Goal: Task Accomplishment & Management: Use online tool/utility

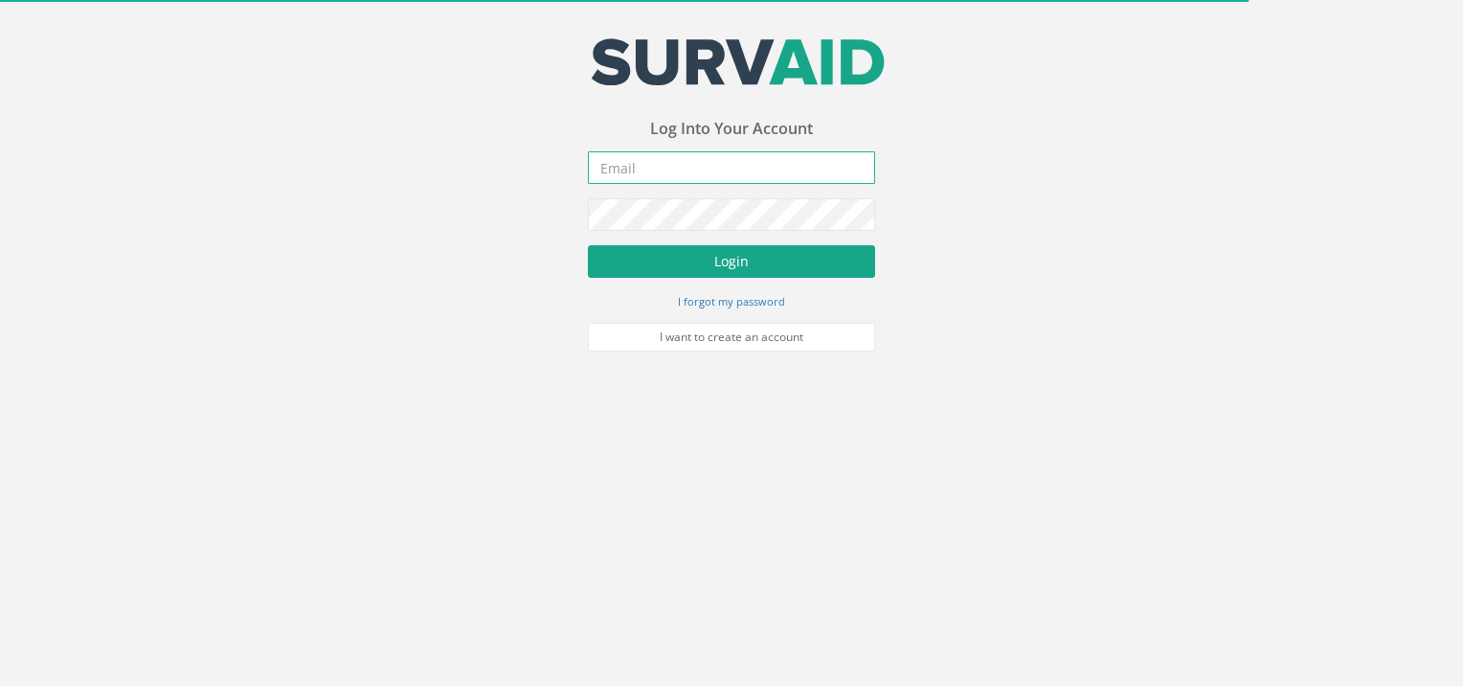
type input "[EMAIL_ADDRESS][DOMAIN_NAME]"
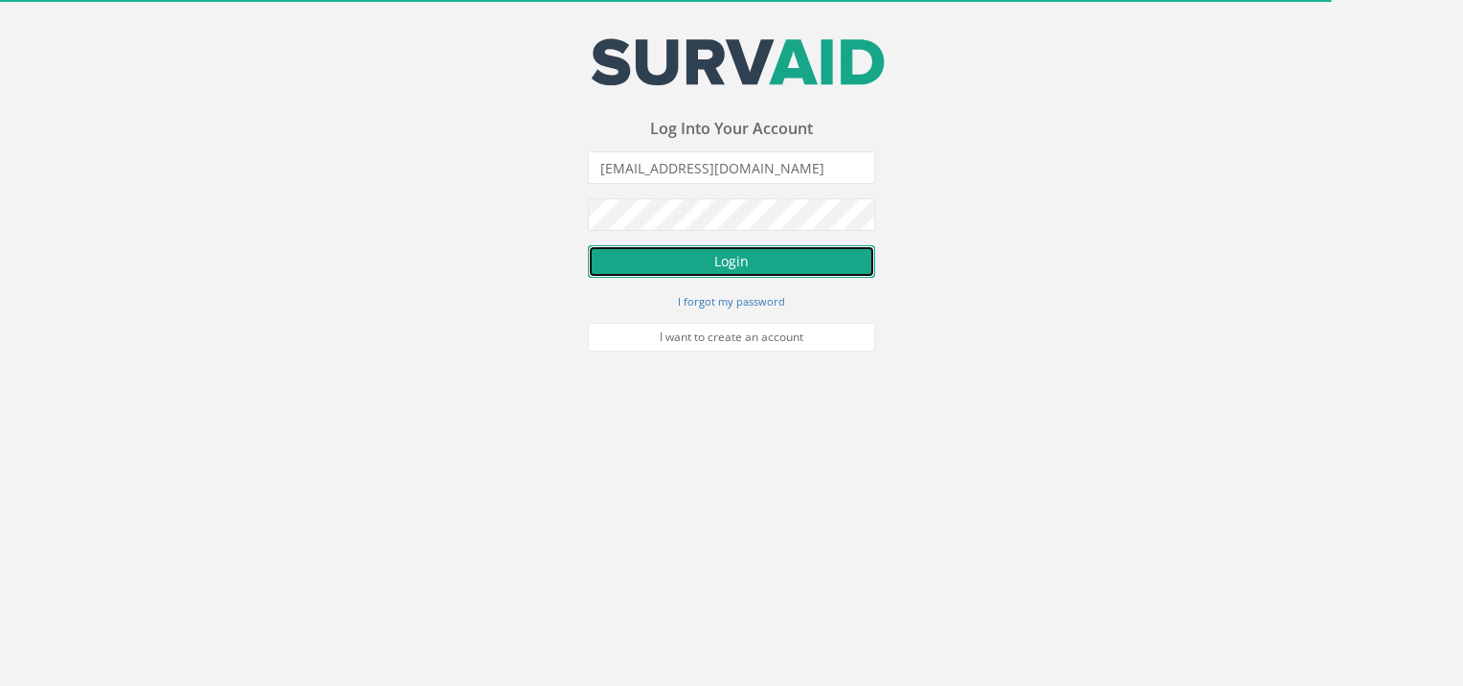
click at [670, 260] on button "Login" at bounding box center [731, 261] width 287 height 33
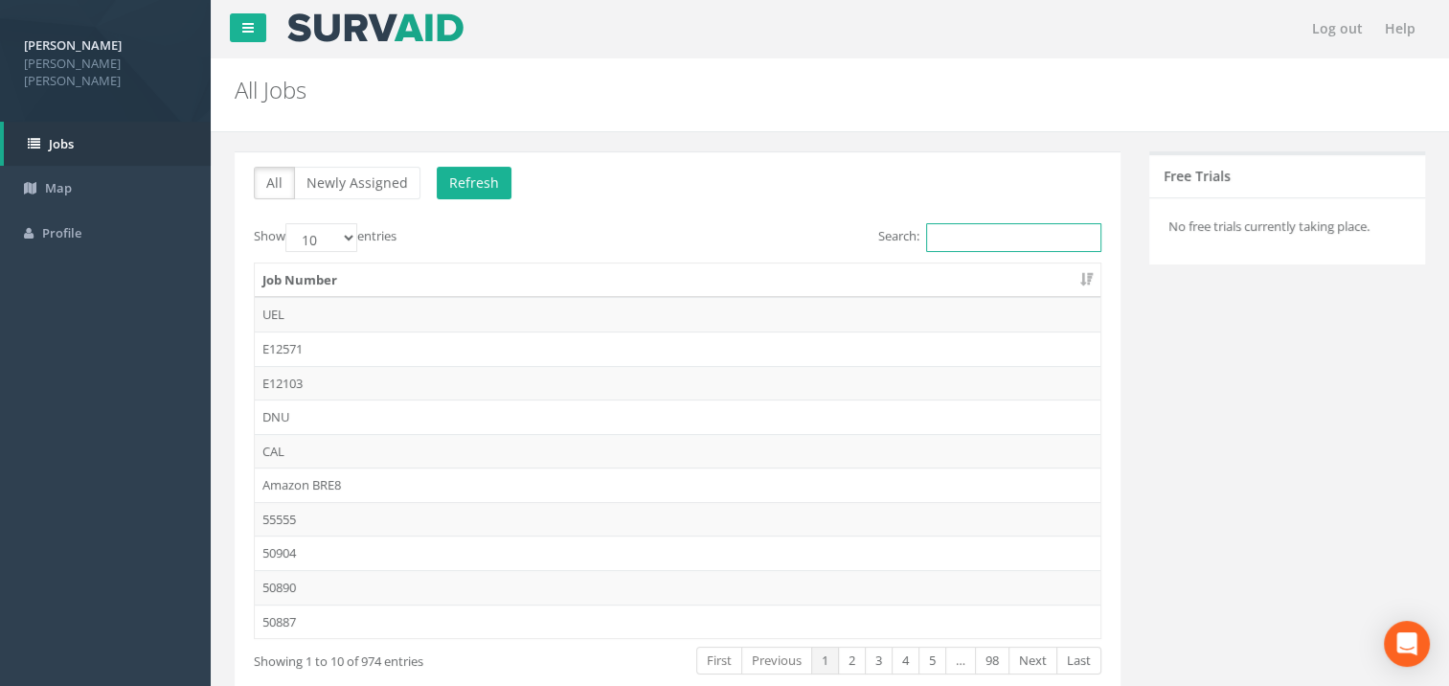
click at [968, 241] on input "Search:" at bounding box center [1013, 237] width 175 height 29
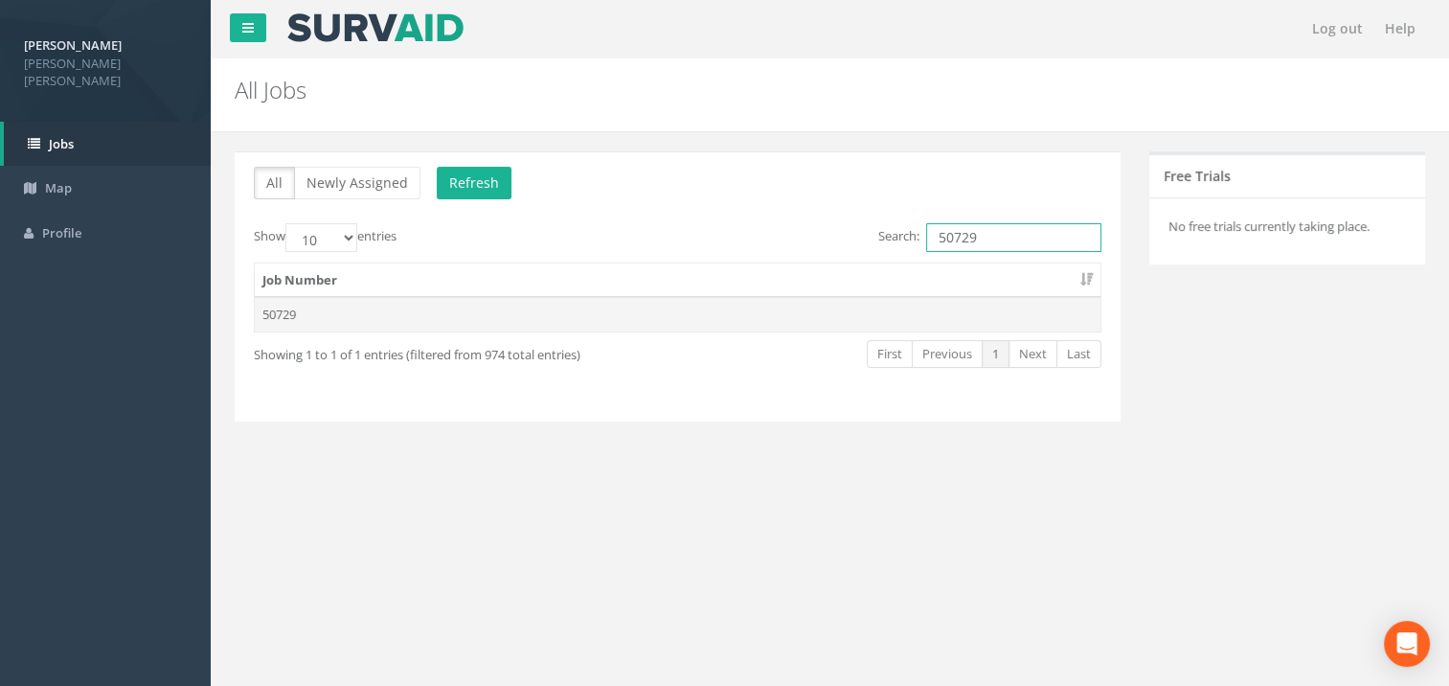
type input "50729"
click at [279, 314] on td "50729" at bounding box center [678, 314] width 846 height 34
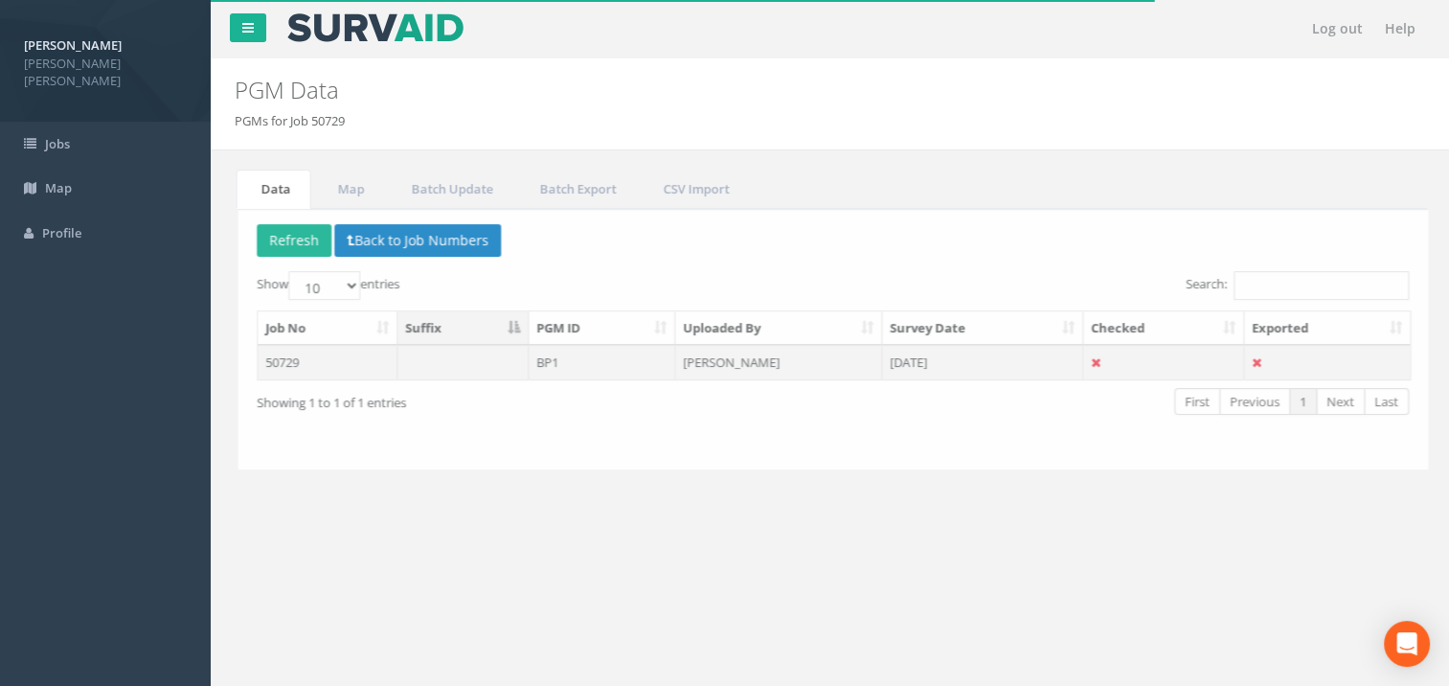
click at [317, 364] on td "50729" at bounding box center [325, 362] width 140 height 34
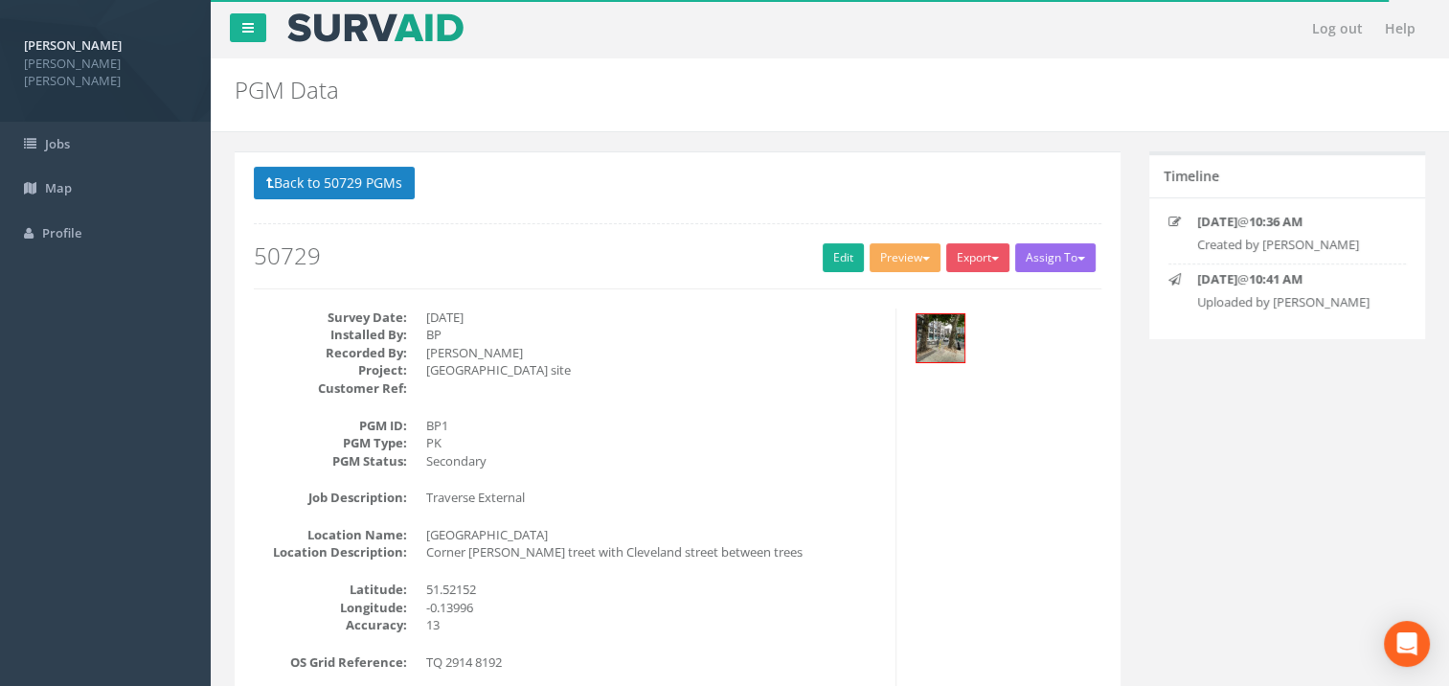
scroll to position [223, 0]
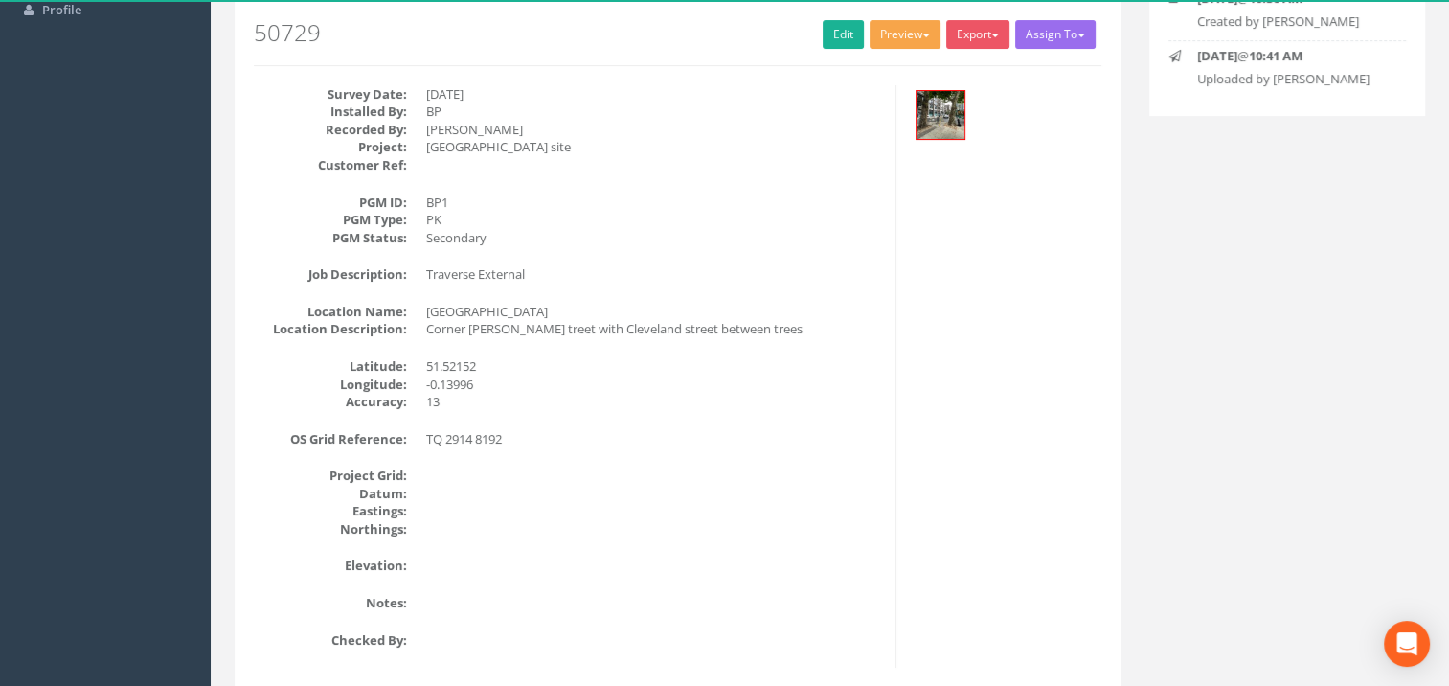
click at [922, 30] on button "Preview" at bounding box center [905, 34] width 71 height 29
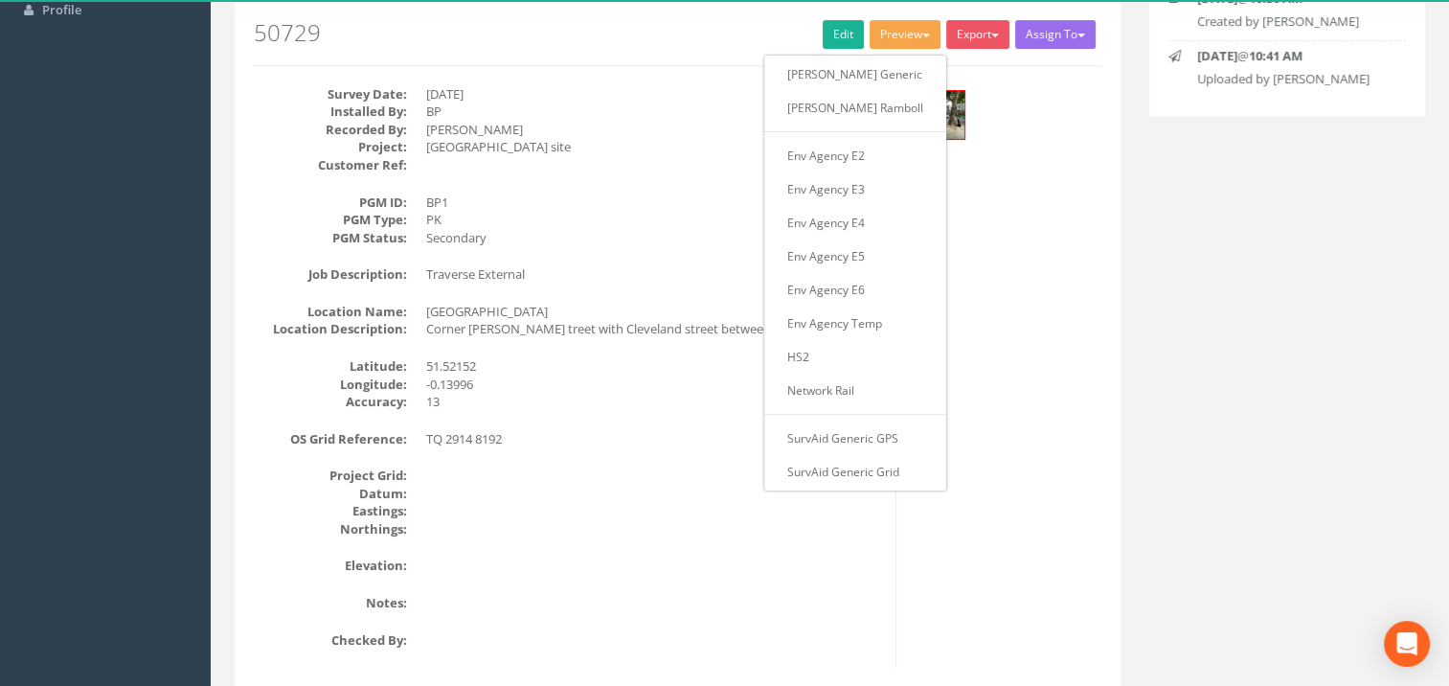
click at [1097, 259] on div "Survey Date: [DATE] Installed By: BP Recorded By: [PERSON_NAME] Project: [GEOGR…" at bounding box center [677, 376] width 876 height 582
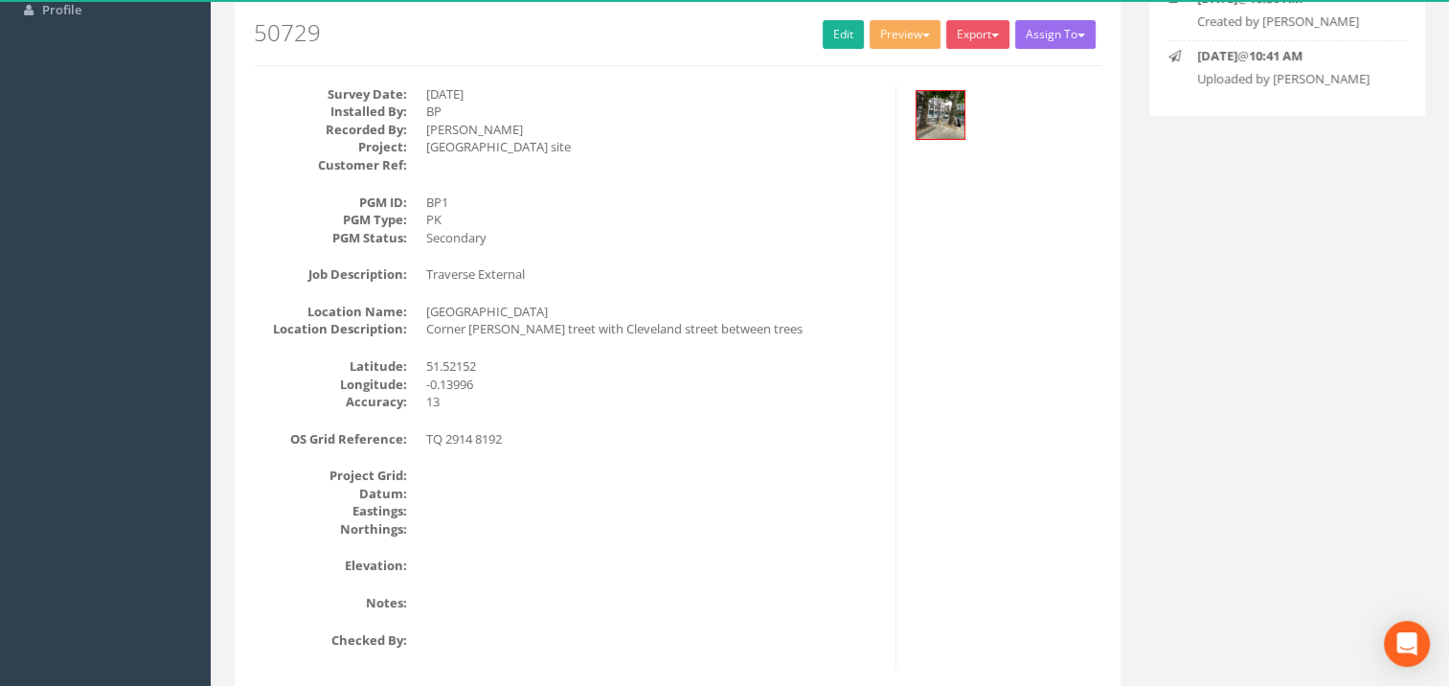
click at [987, 363] on div "Survey Date: [DATE] Installed By: BP Recorded By: [PERSON_NAME] Project: [GEOGR…" at bounding box center [677, 376] width 876 height 582
click at [825, 30] on link "Edit" at bounding box center [843, 34] width 41 height 29
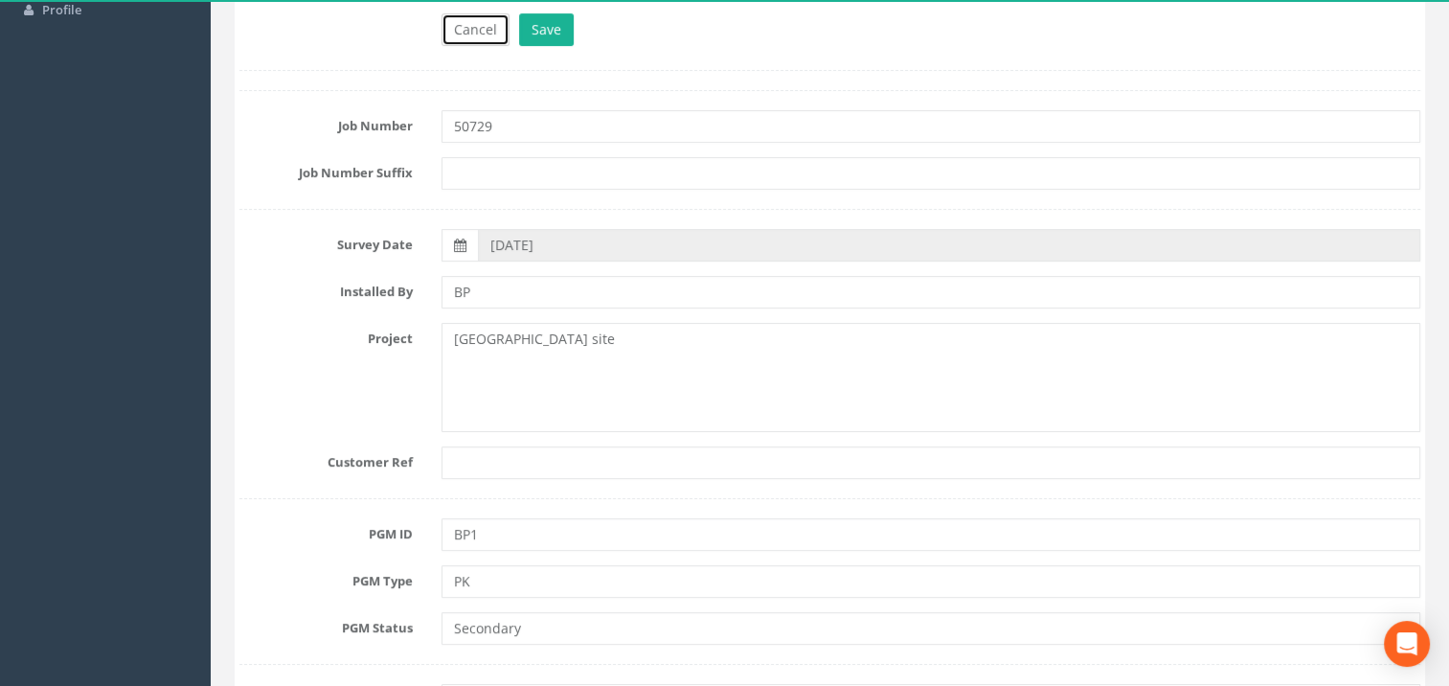
click at [471, 28] on button "Cancel" at bounding box center [475, 29] width 68 height 33
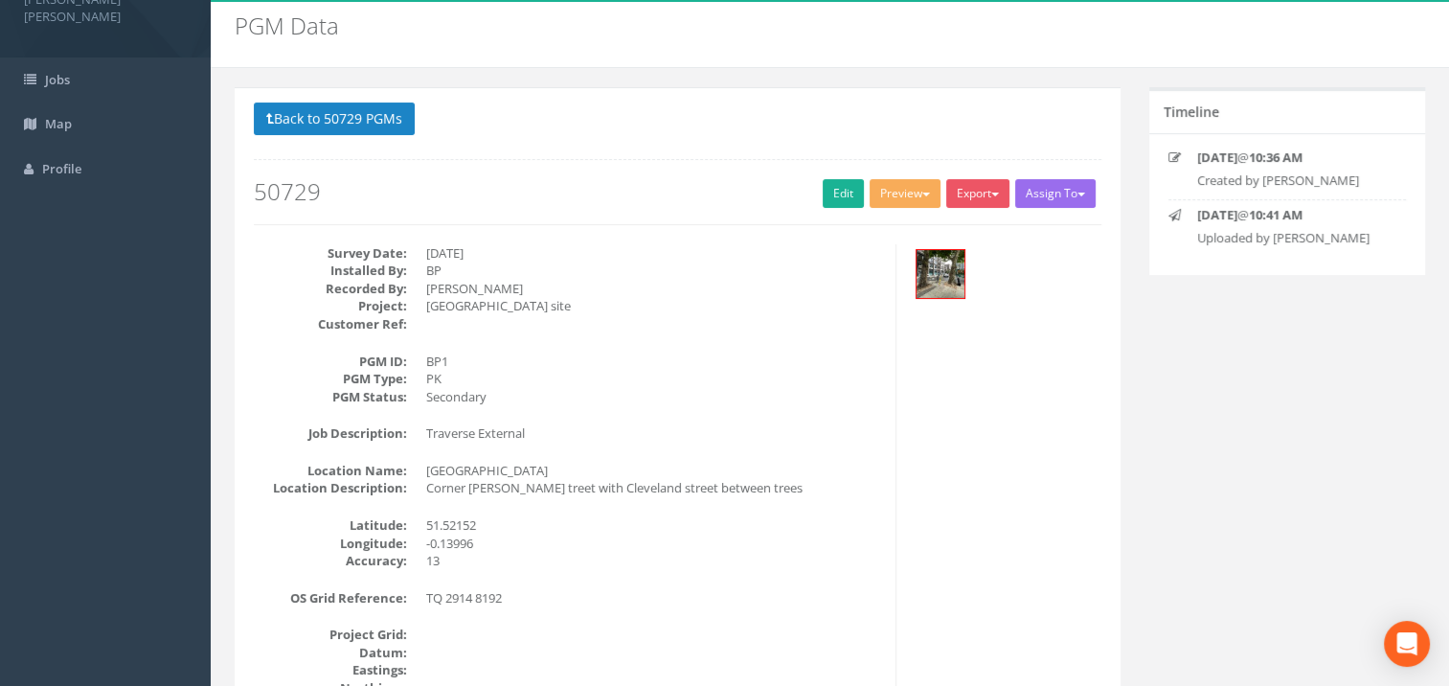
scroll to position [0, 0]
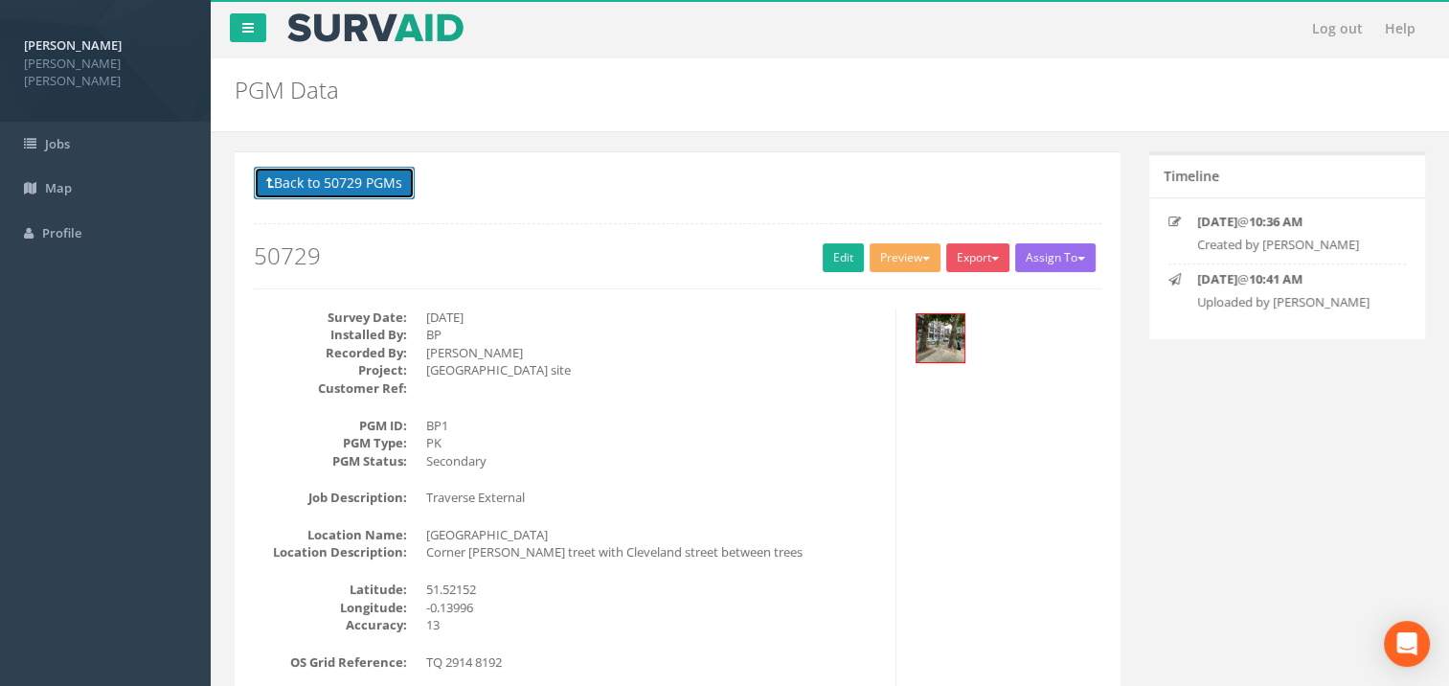
click at [328, 178] on button "Back to 50729 PGMs" at bounding box center [334, 183] width 161 height 33
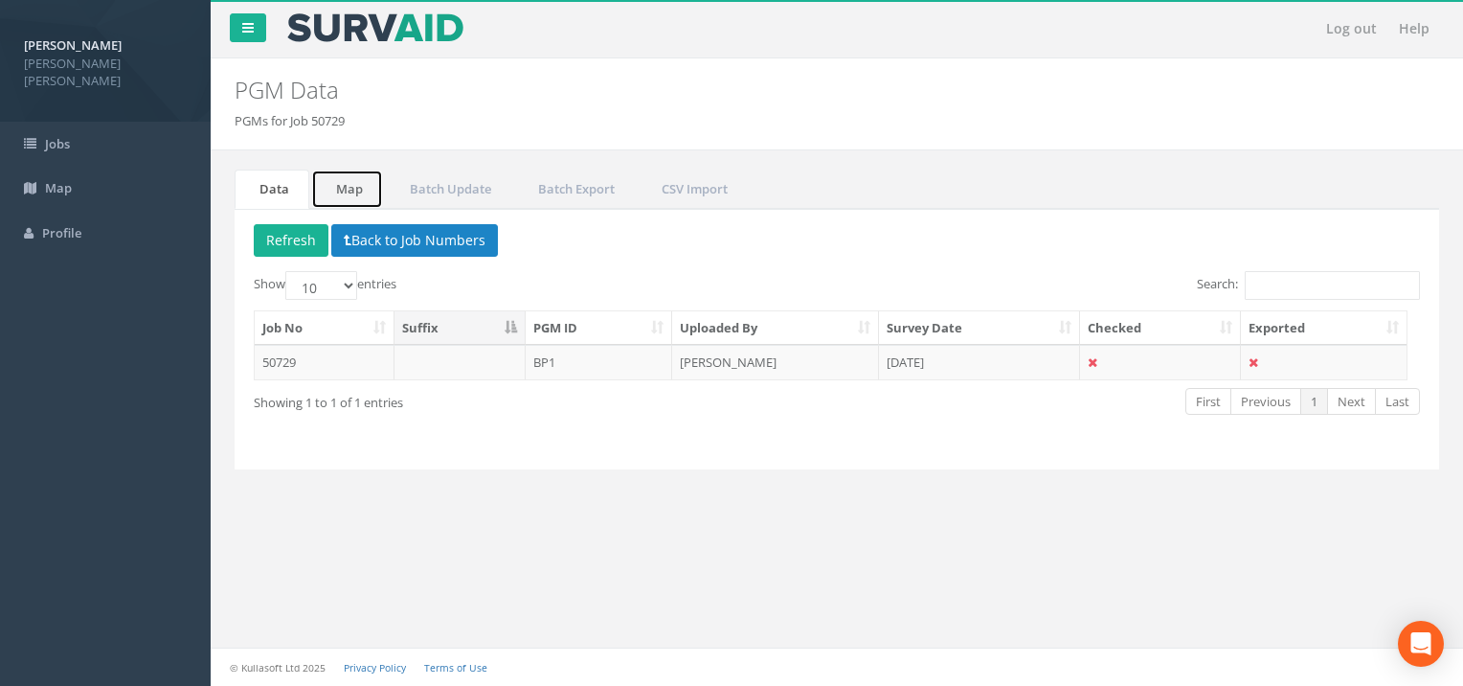
click at [360, 195] on link "Map" at bounding box center [347, 189] width 72 height 39
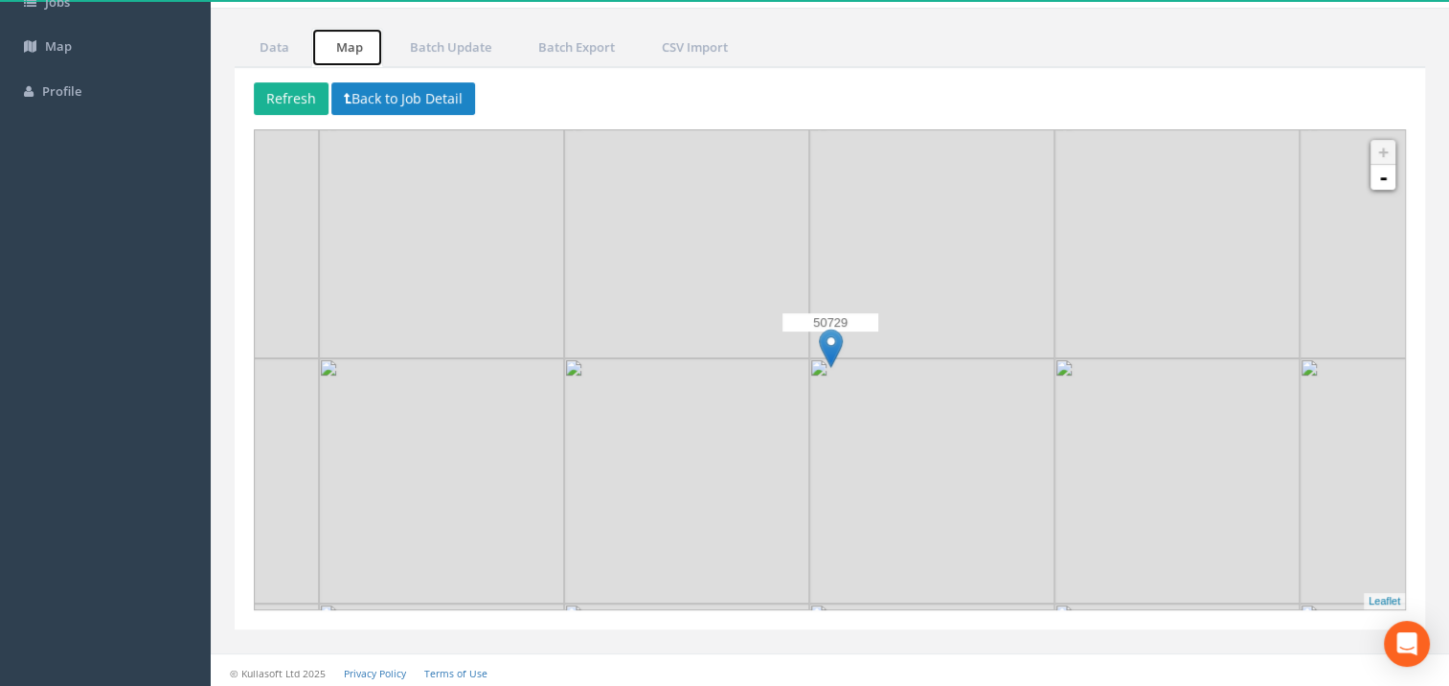
scroll to position [145, 0]
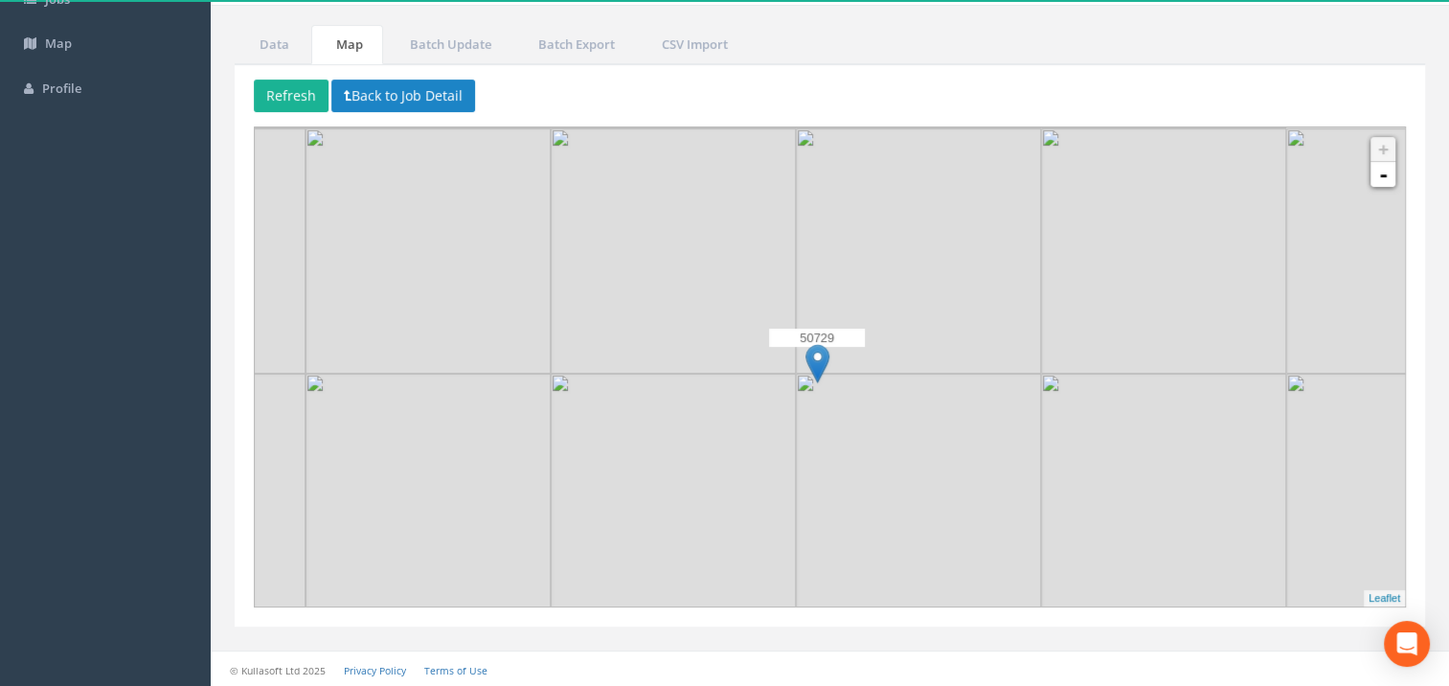
click at [975, 413] on img at bounding box center [918, 495] width 245 height 245
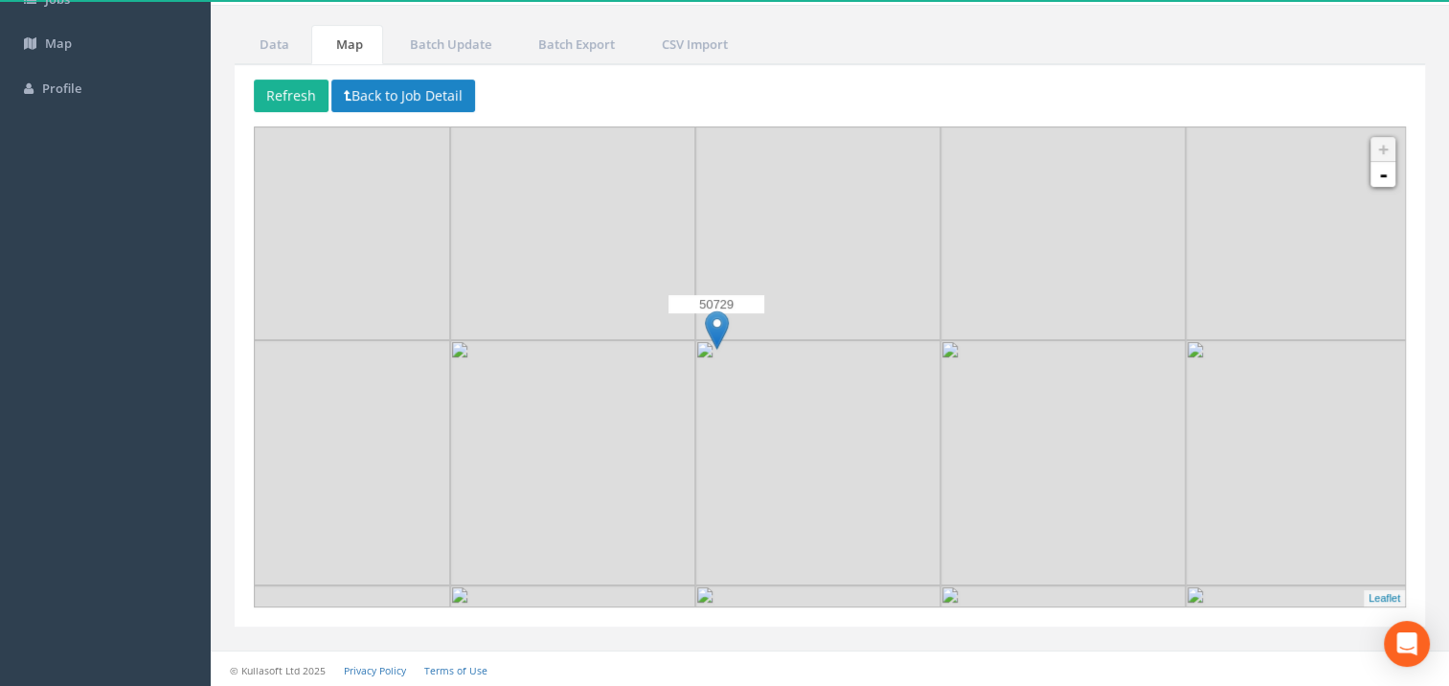
drag, startPoint x: 907, startPoint y: 416, endPoint x: 804, endPoint y: 382, distance: 107.8
click at [804, 382] on img at bounding box center [817, 462] width 245 height 245
drag, startPoint x: 1010, startPoint y: 445, endPoint x: 974, endPoint y: 447, distance: 36.4
click at [981, 448] on img at bounding box center [1035, 463] width 245 height 245
click at [798, 100] on p "Refresh Back to Job Detail" at bounding box center [830, 97] width 1152 height 37
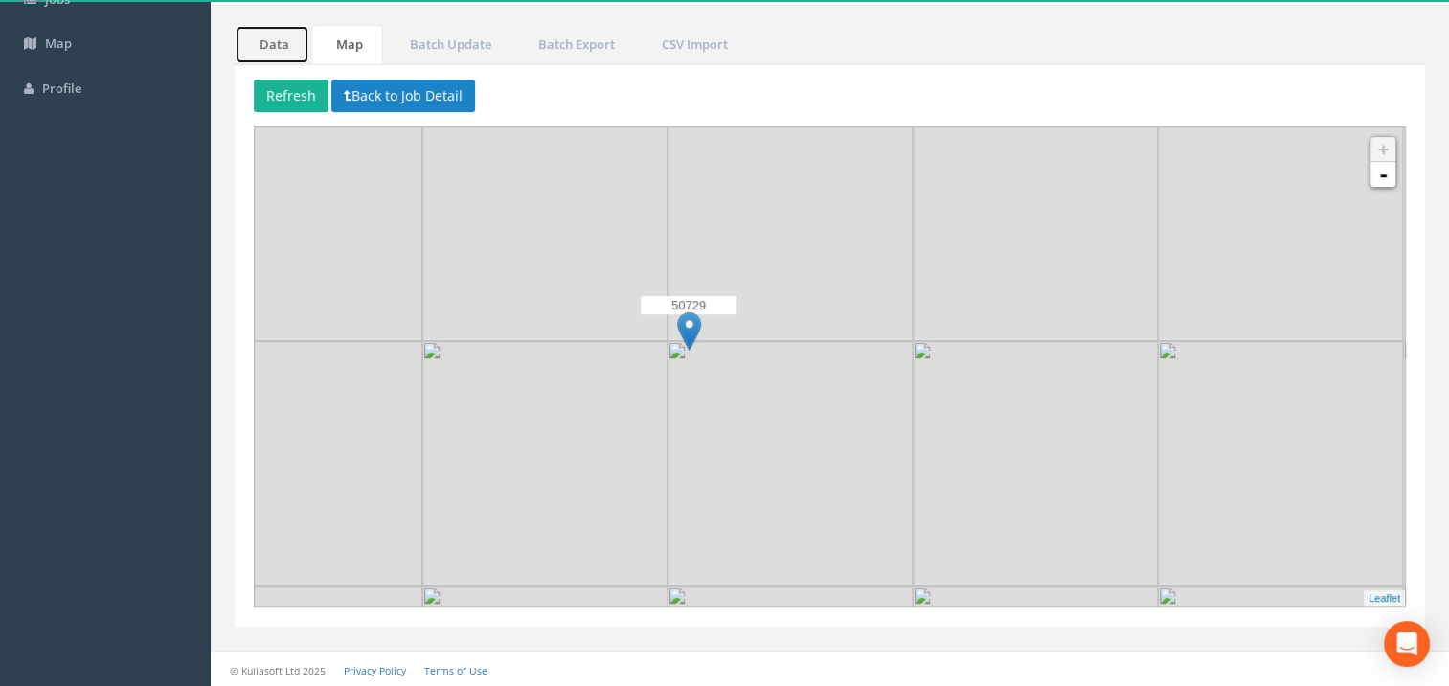
click at [280, 34] on link "Data" at bounding box center [272, 44] width 75 height 39
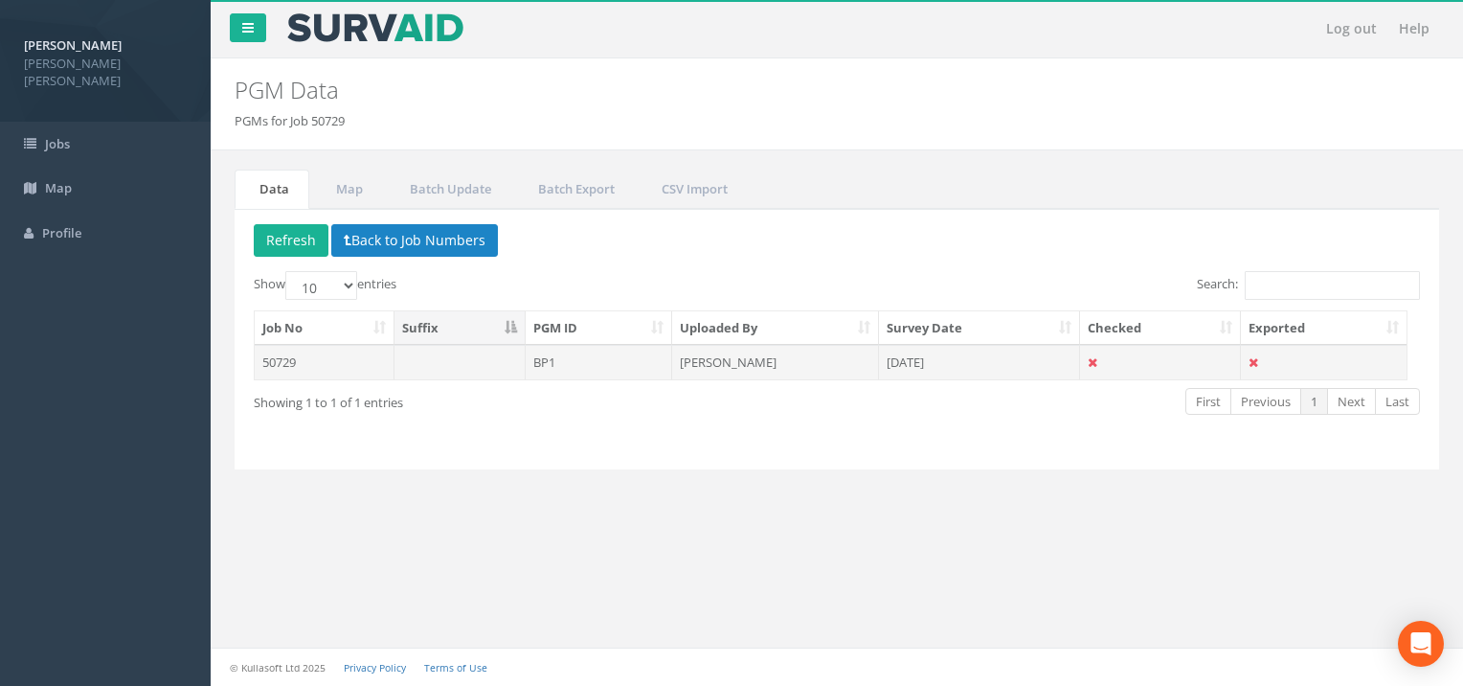
click at [287, 364] on td "50729" at bounding box center [325, 362] width 140 height 34
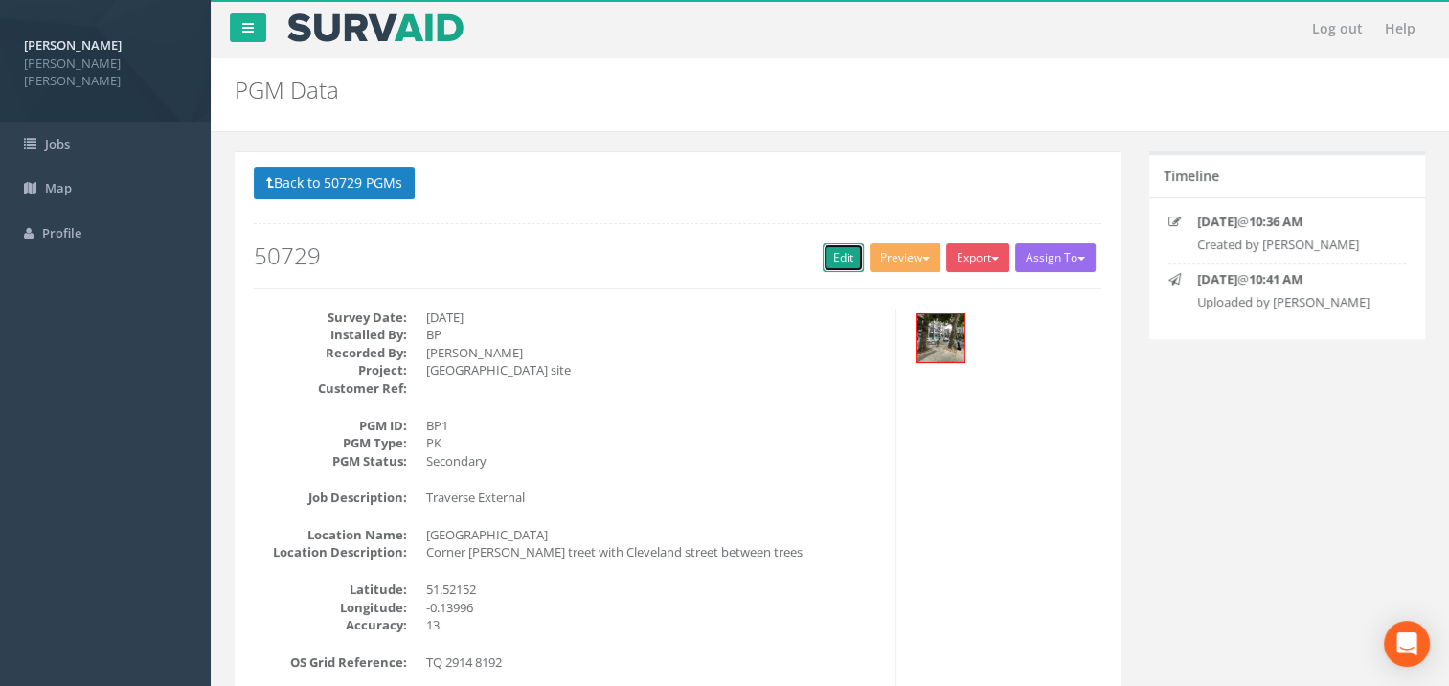
click at [833, 260] on link "Edit" at bounding box center [843, 257] width 41 height 29
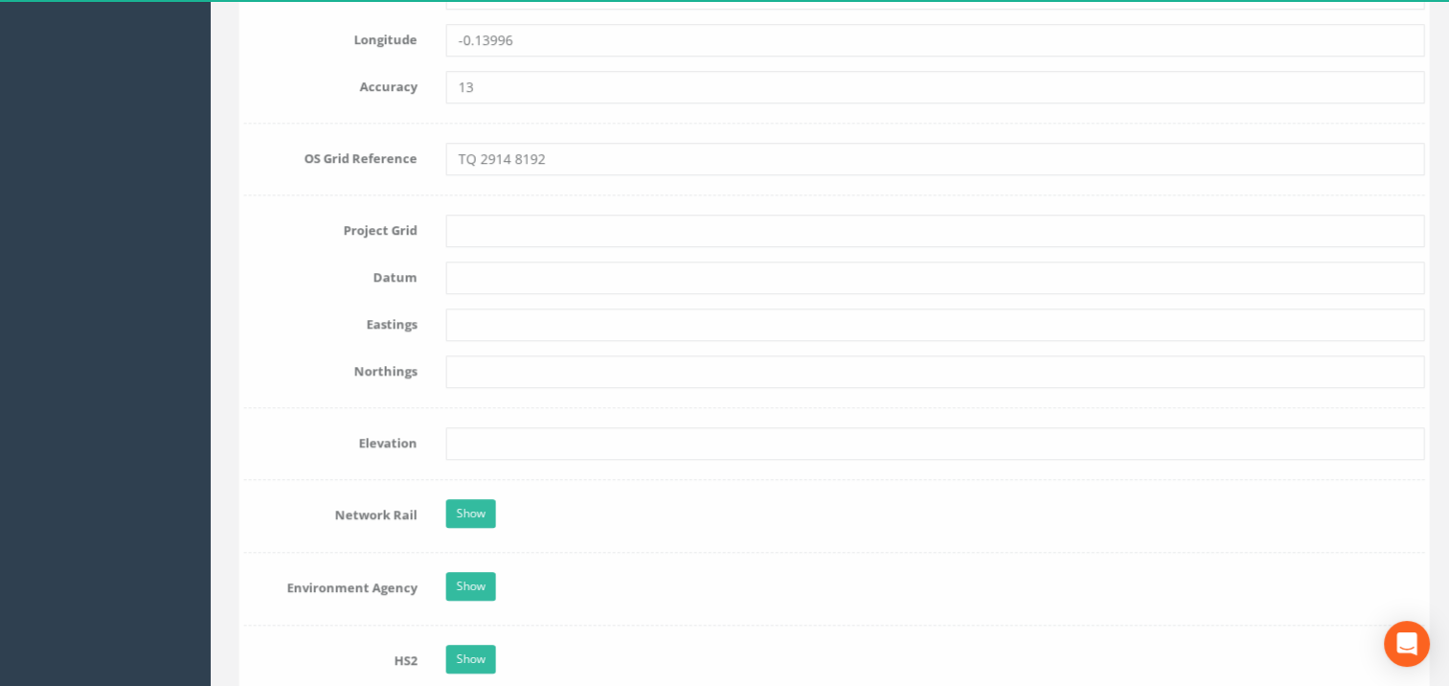
scroll to position [1341, 0]
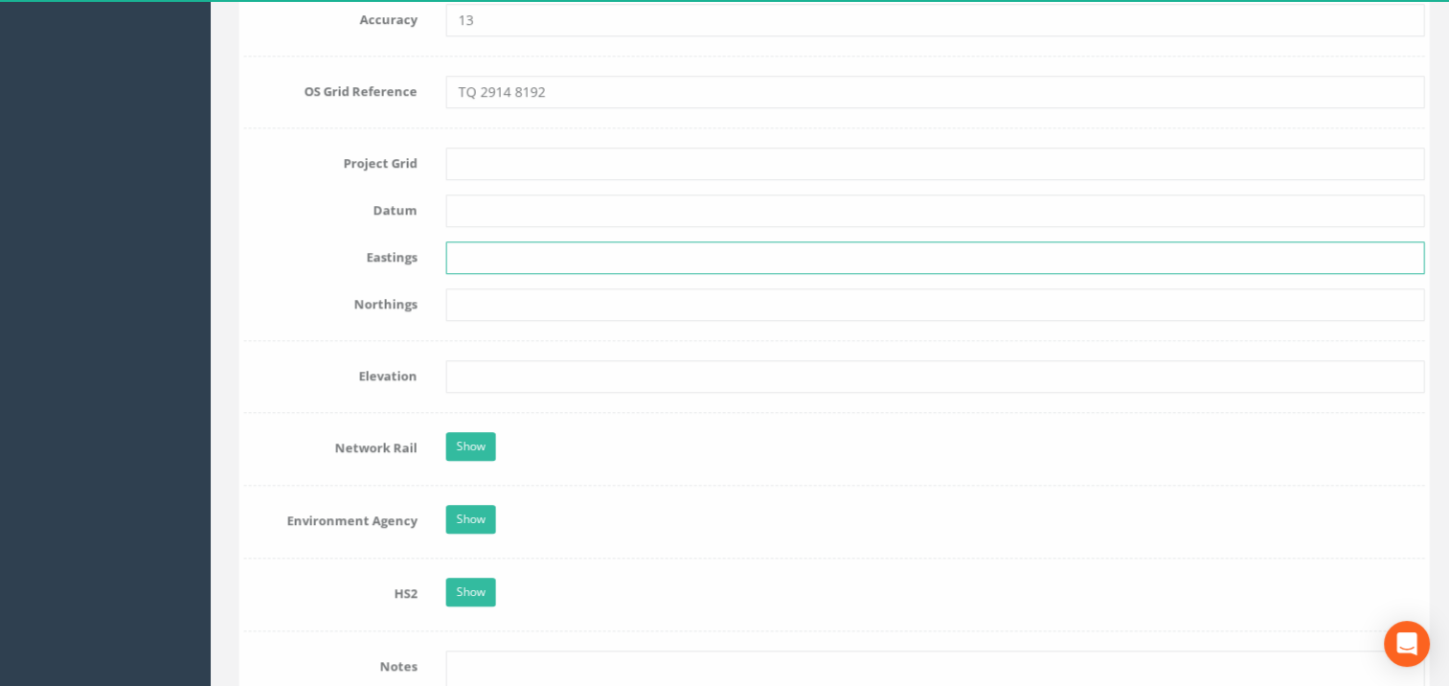
drag, startPoint x: 485, startPoint y: 253, endPoint x: 495, endPoint y: 255, distance: 10.7
click at [485, 253] on input "text" at bounding box center [931, 257] width 980 height 33
paste input "529147.8846"
type input "529147.885"
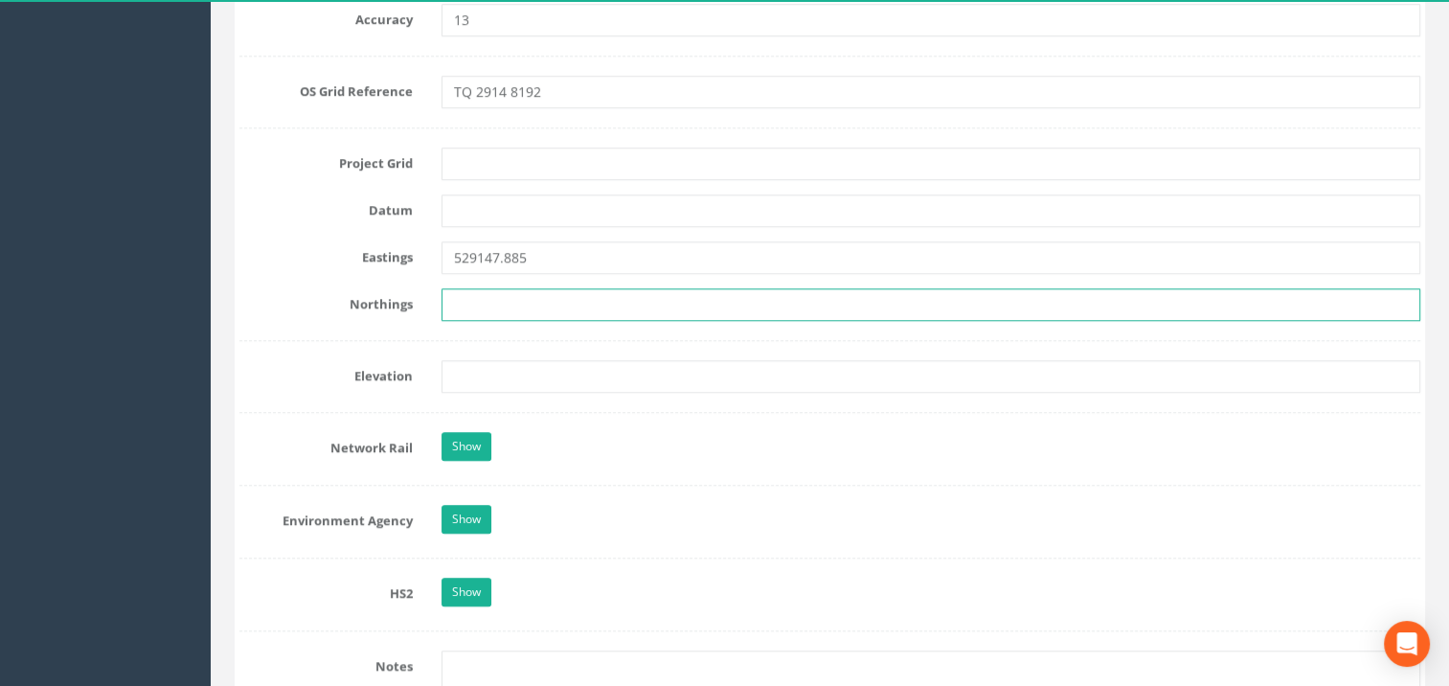
click at [591, 295] on input "text" at bounding box center [931, 304] width 980 height 33
click at [466, 301] on input "text" at bounding box center [931, 304] width 980 height 33
paste input "181931.7333"
type input "181931.733"
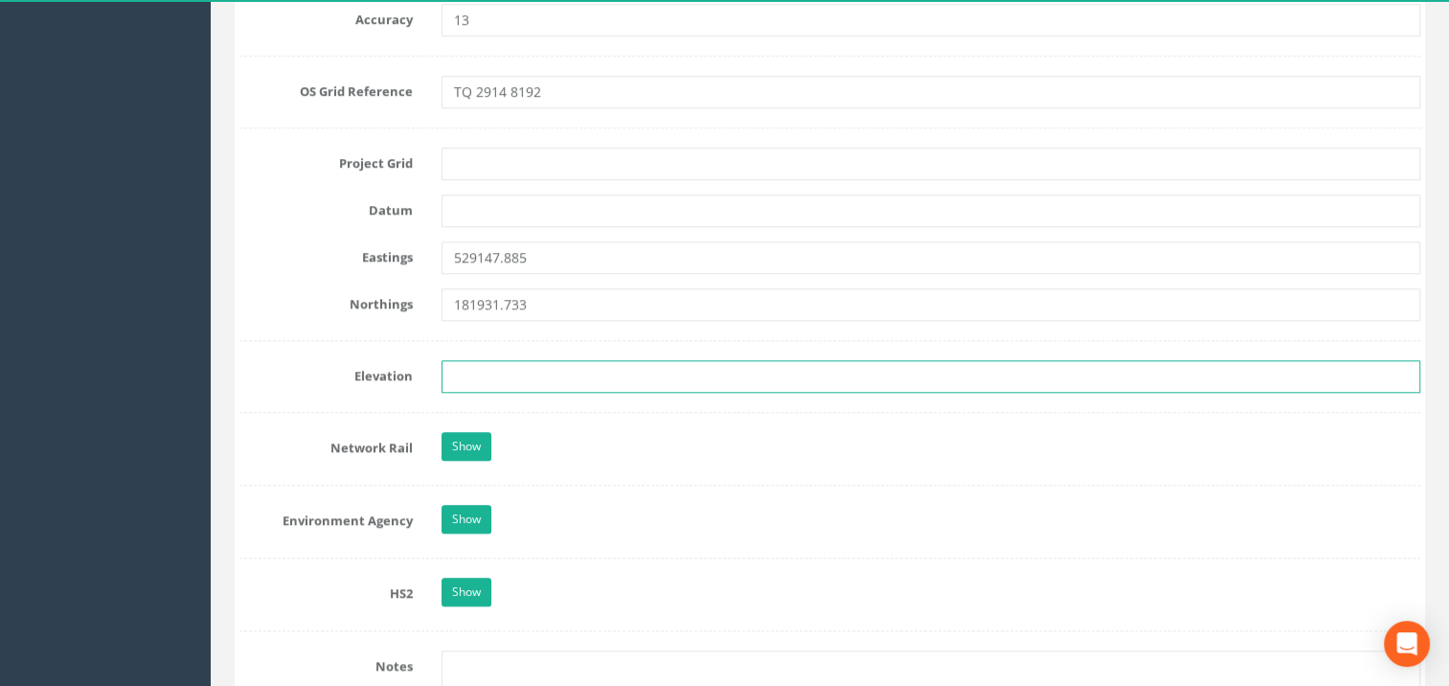
click at [501, 368] on input "text" at bounding box center [931, 376] width 980 height 33
click at [467, 372] on input "text" at bounding box center [931, 376] width 980 height 33
paste input "27.616"
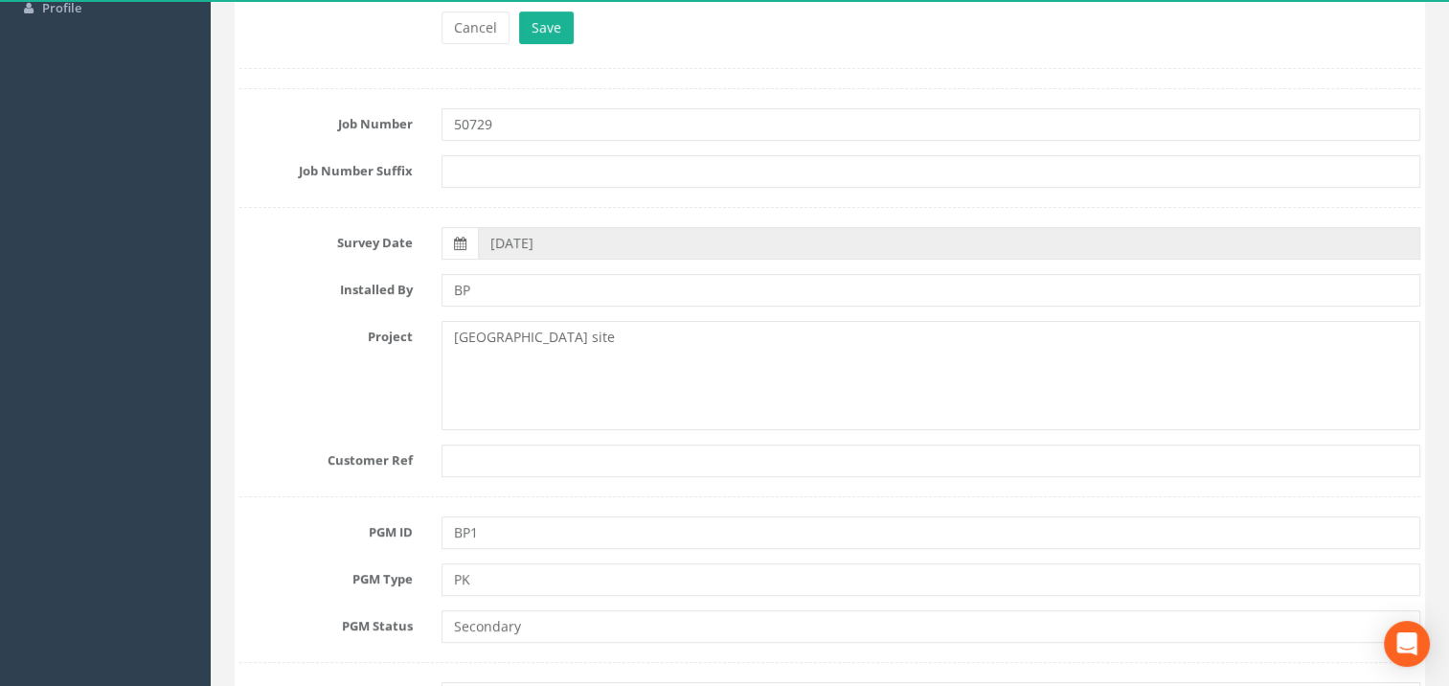
scroll to position [223, 0]
type input "27.616"
click at [537, 14] on button "Save" at bounding box center [546, 29] width 55 height 33
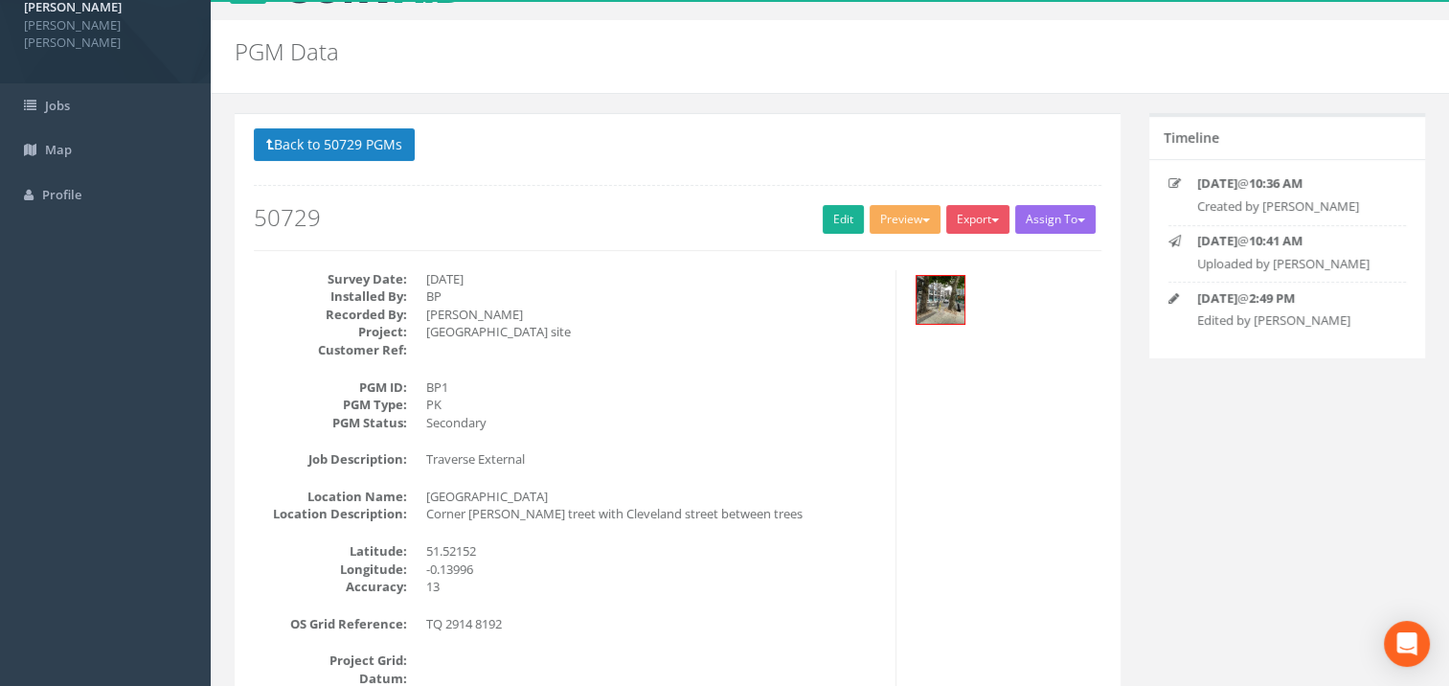
scroll to position [34, 0]
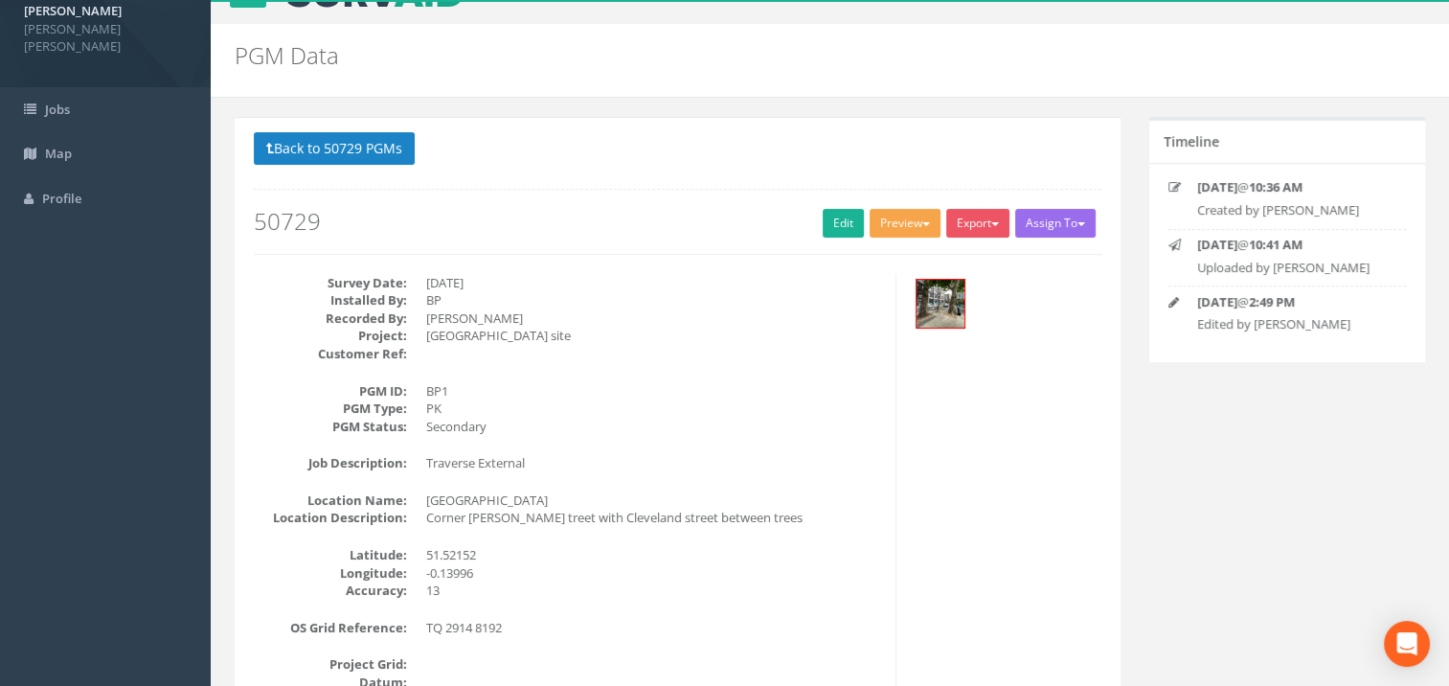
click at [905, 216] on button "Preview" at bounding box center [905, 223] width 71 height 29
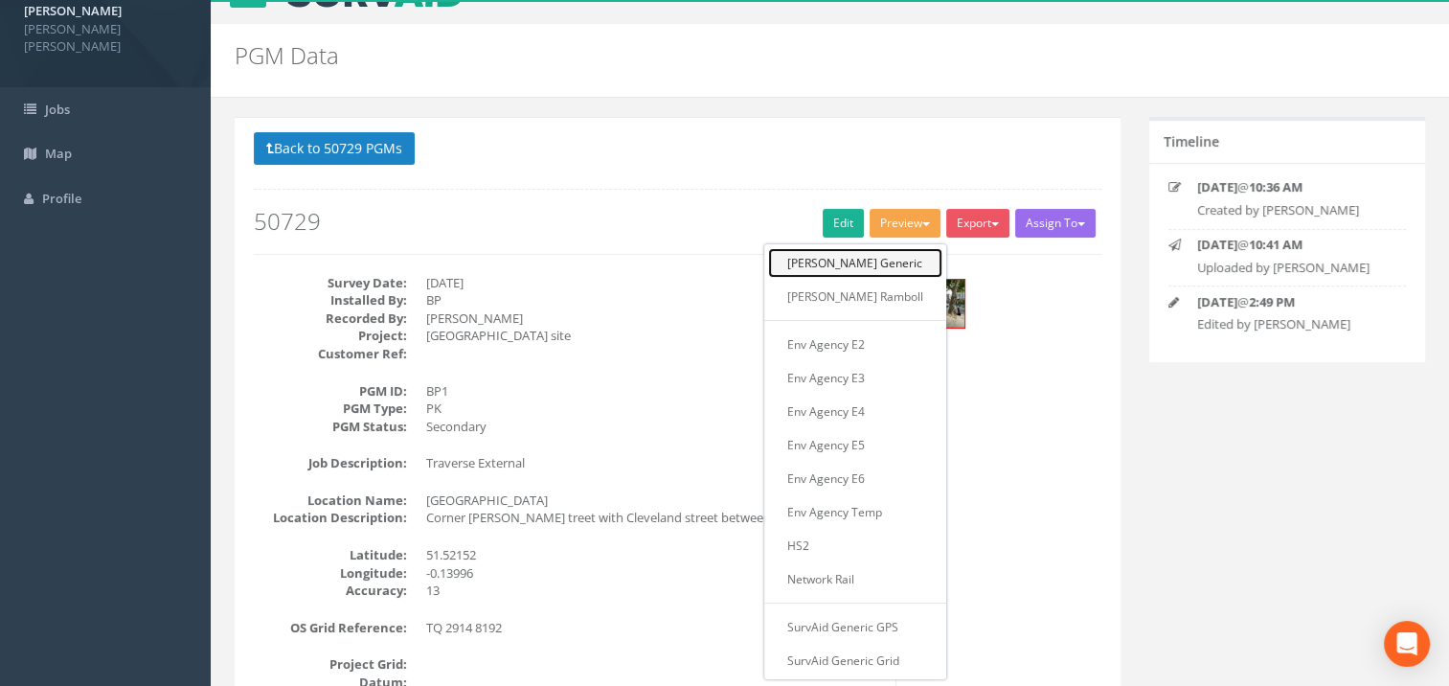
click at [857, 257] on link "[PERSON_NAME] Generic" at bounding box center [855, 263] width 174 height 30
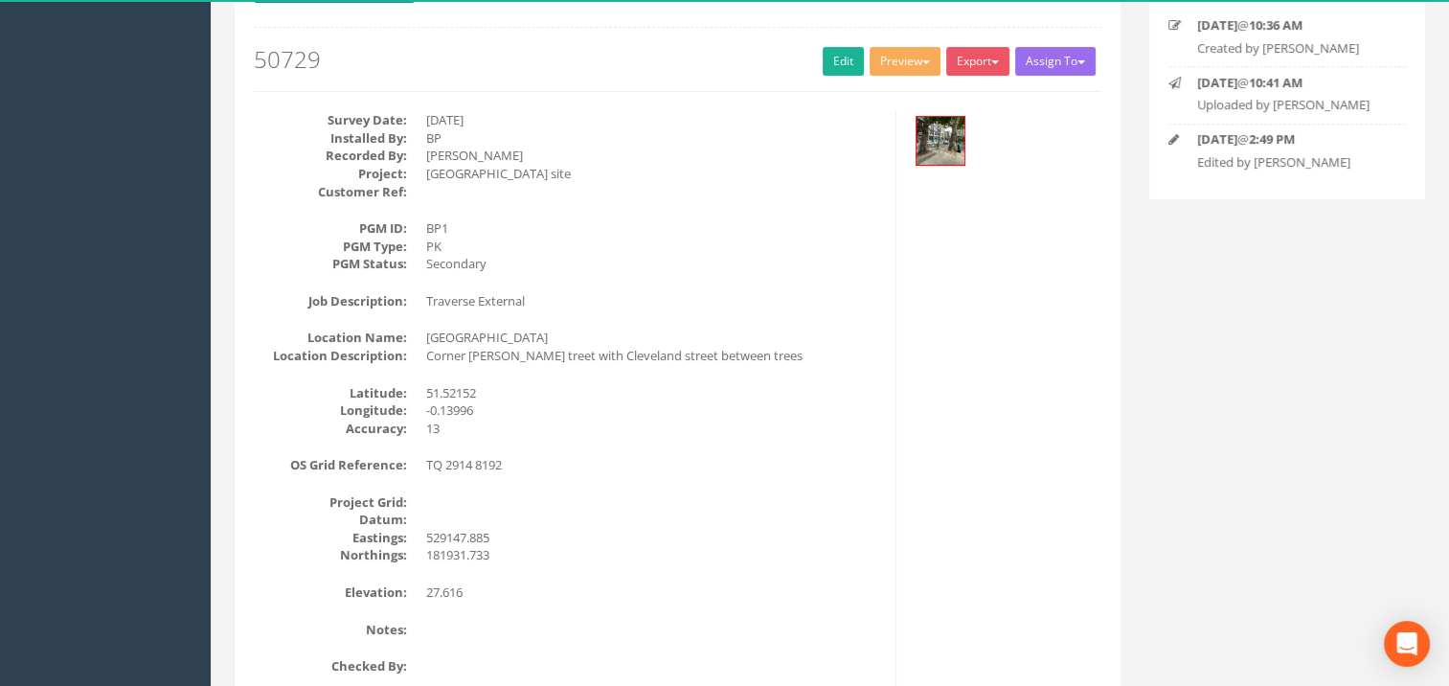
scroll to position [482, 0]
